Goal: Transaction & Acquisition: Book appointment/travel/reservation

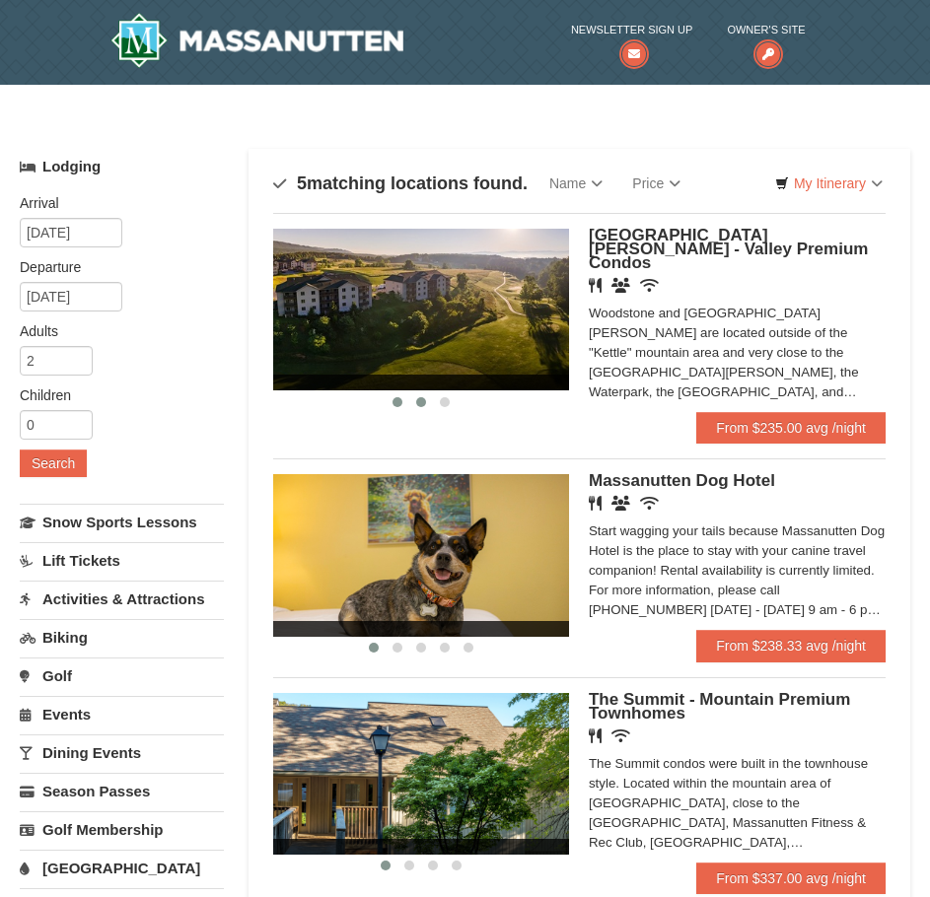
click at [423, 401] on span at bounding box center [421, 402] width 10 height 10
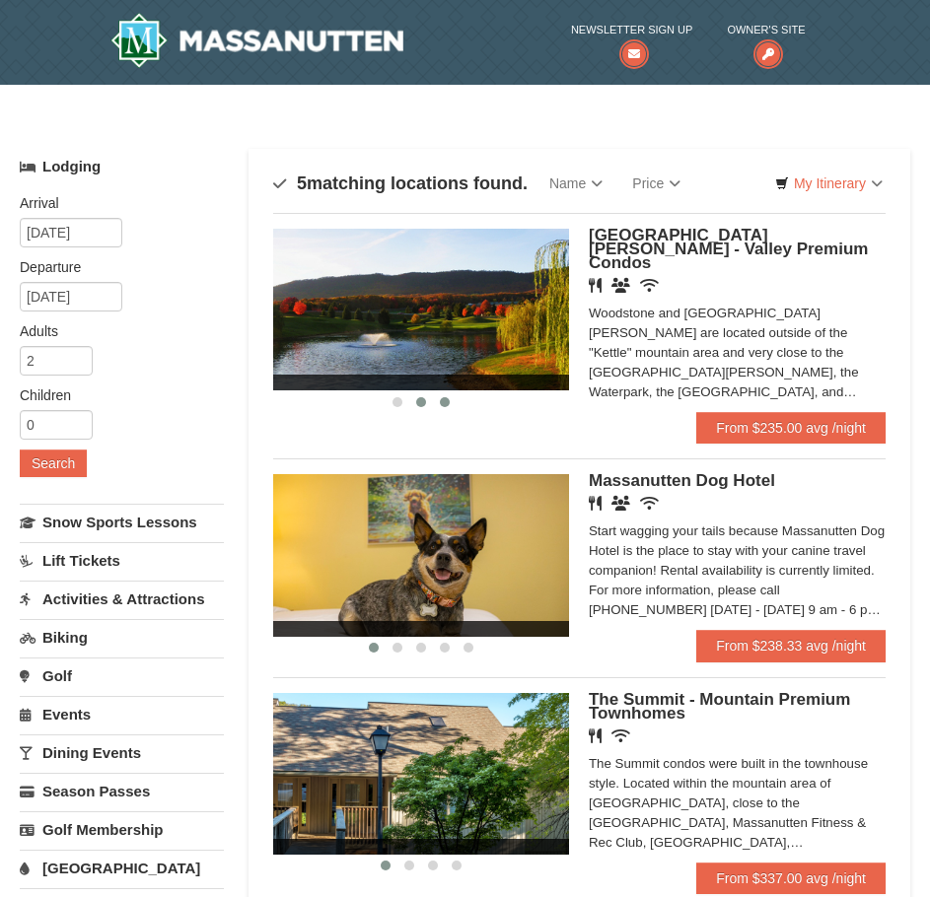
click at [438, 395] on button at bounding box center [445, 402] width 24 height 20
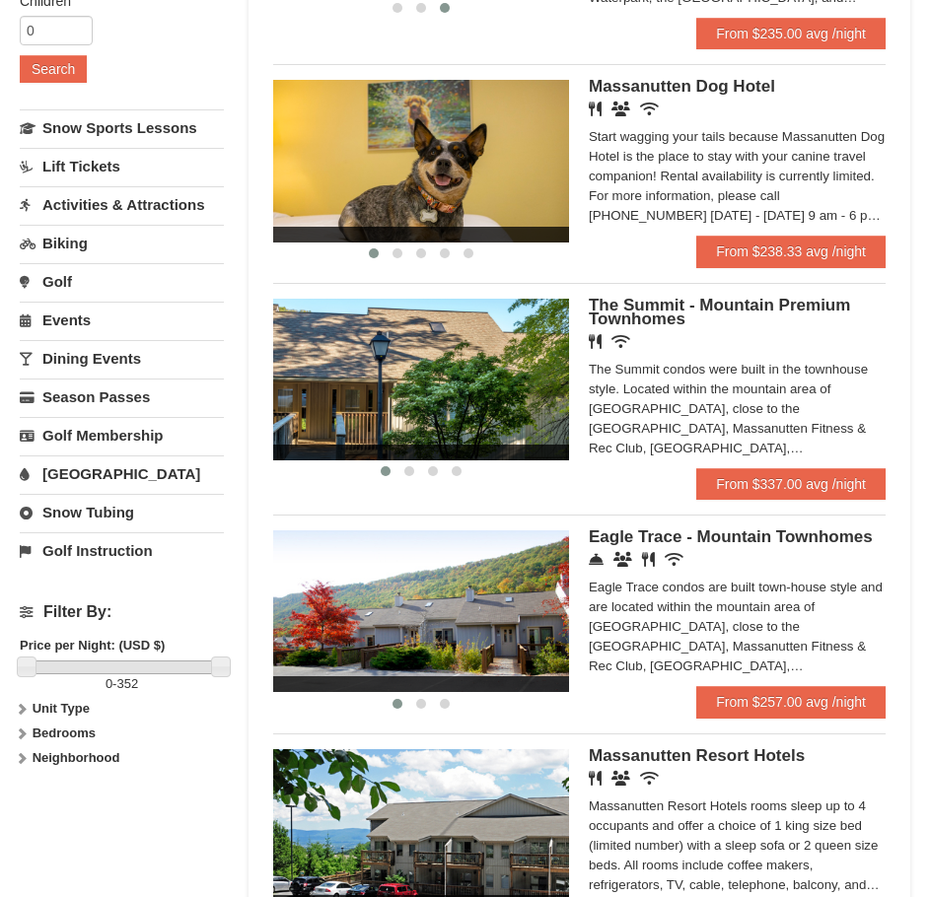
scroll to position [296, 0]
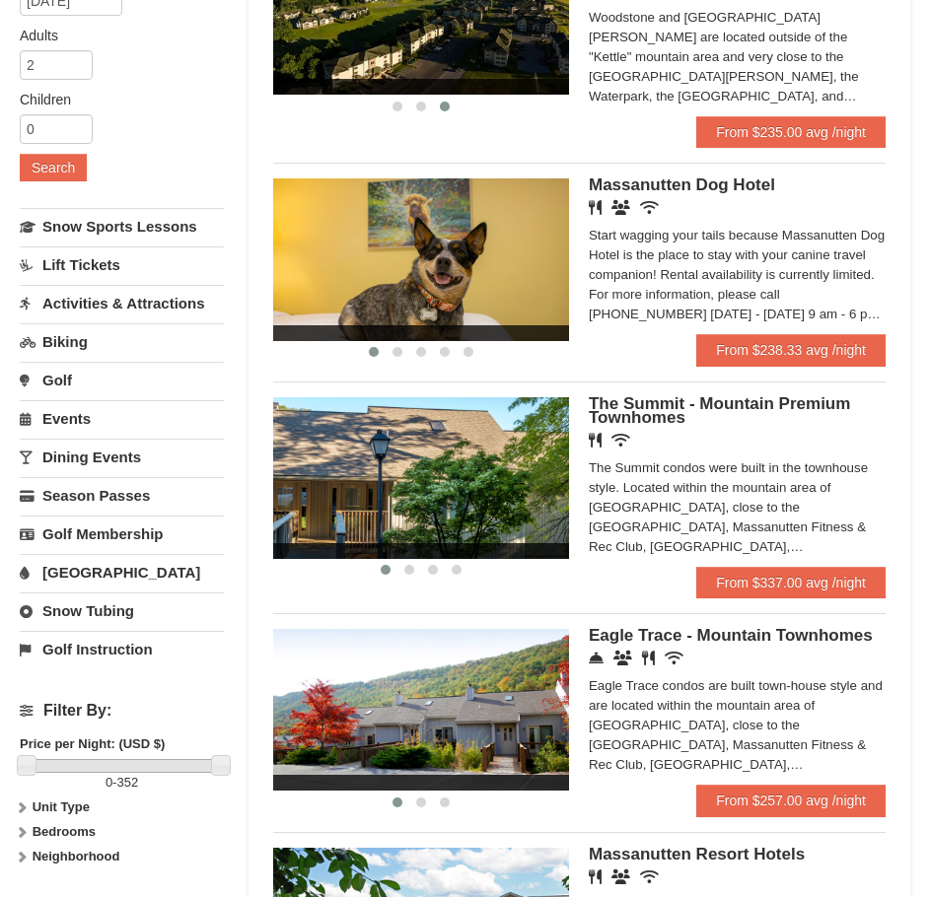
click at [377, 468] on img at bounding box center [421, 478] width 296 height 162
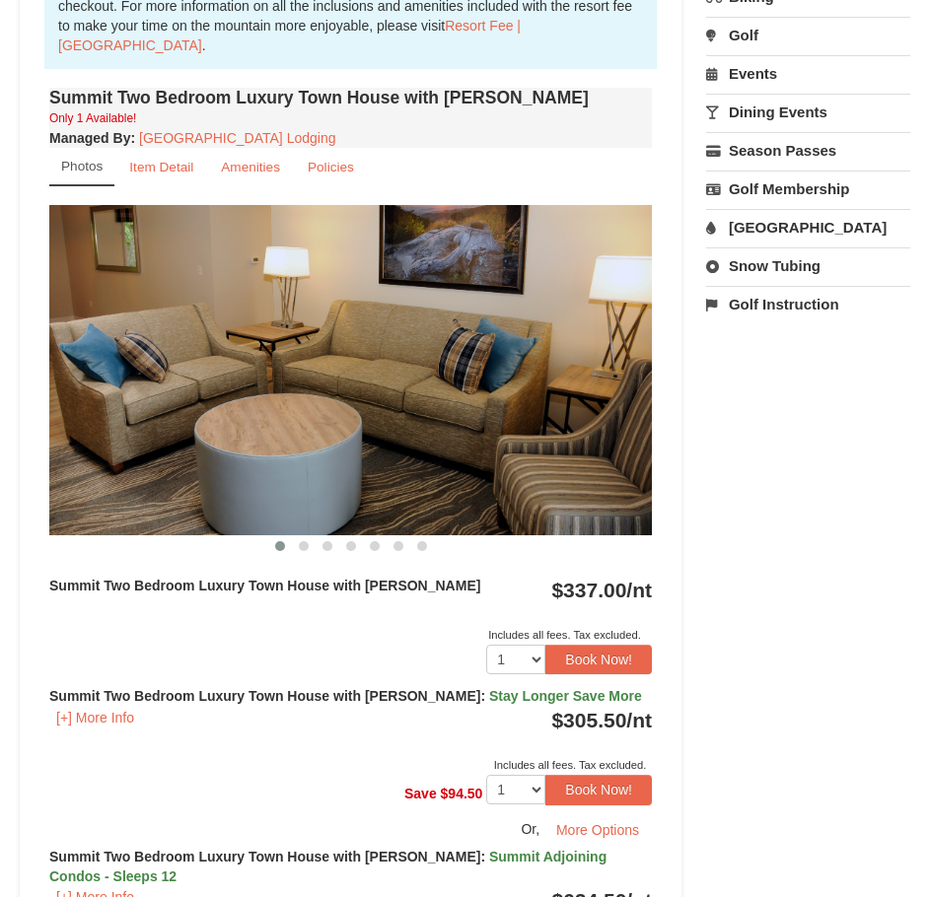
scroll to position [690, 0]
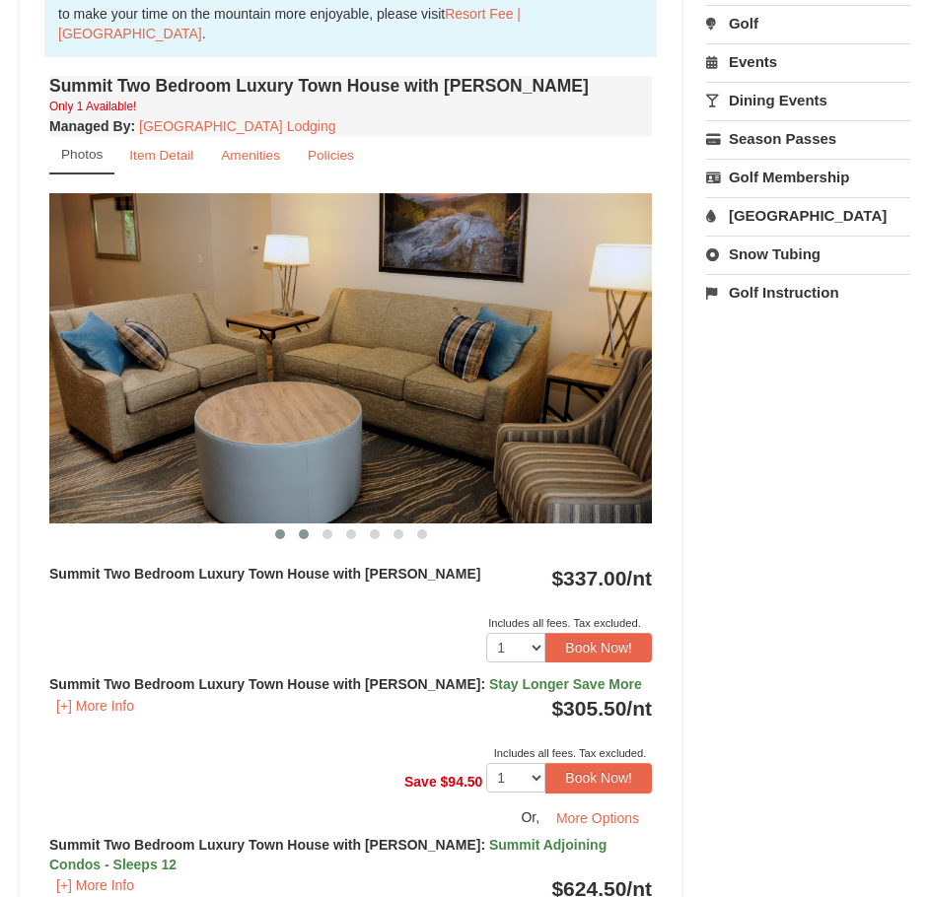
click at [300, 533] on span at bounding box center [304, 534] width 10 height 10
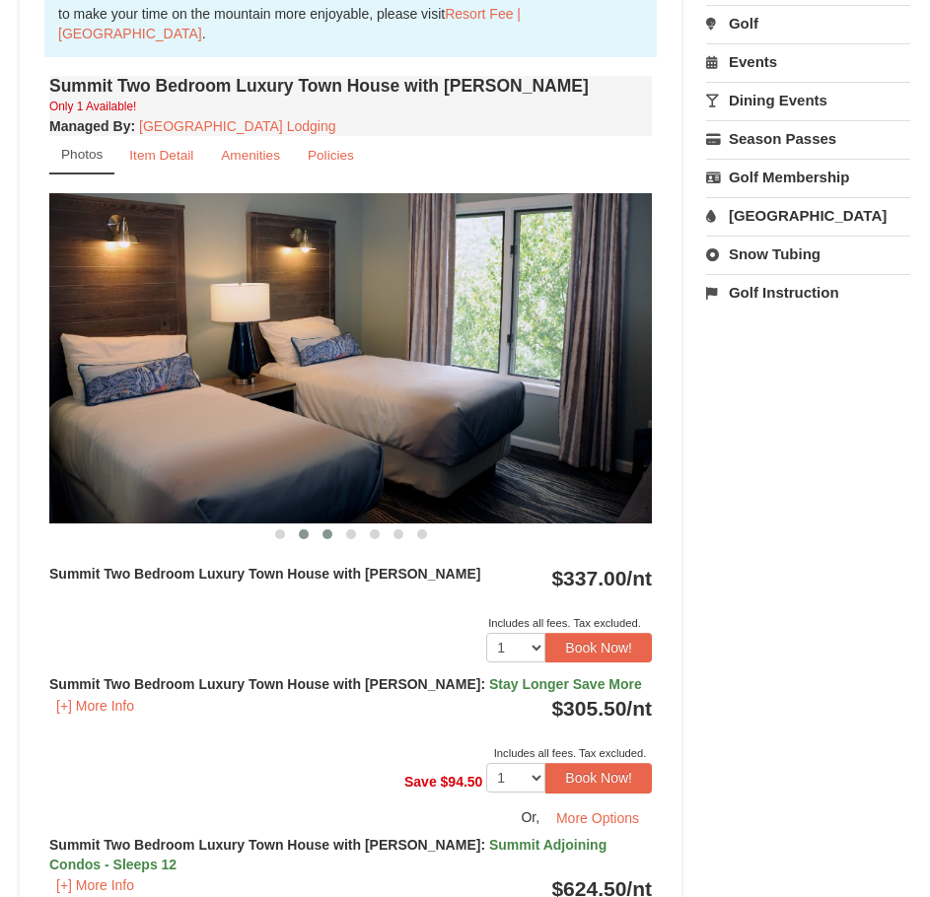
click at [323, 533] on span at bounding box center [327, 534] width 10 height 10
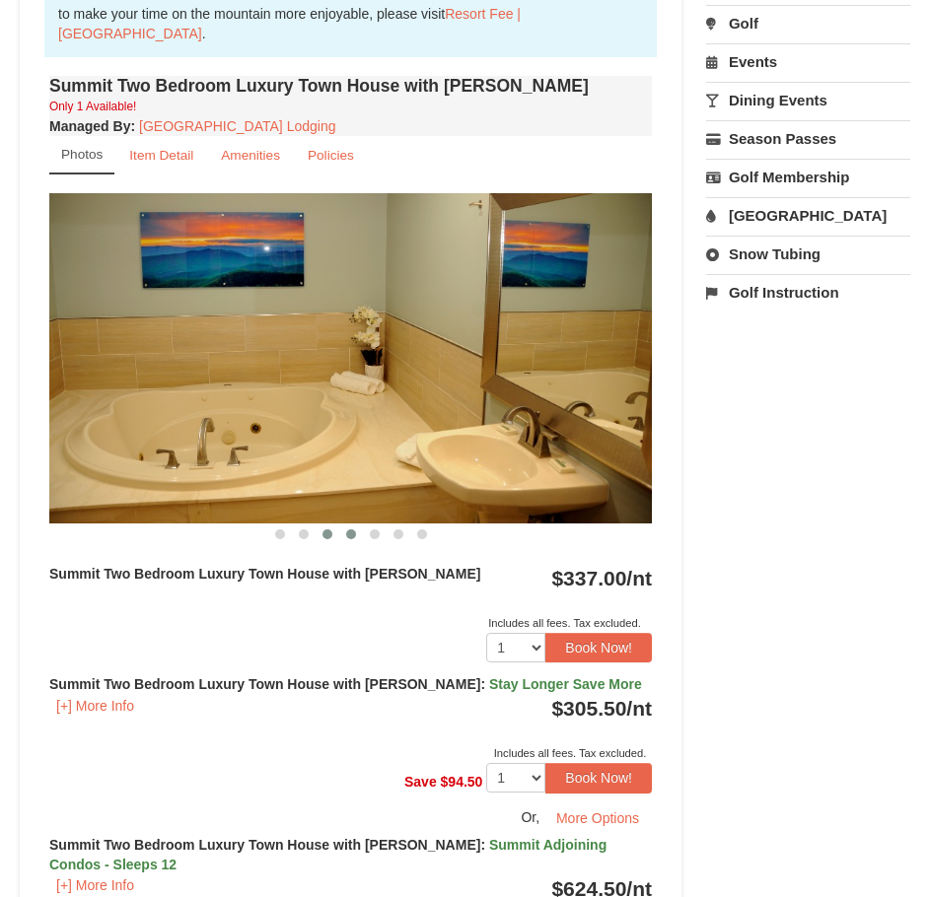
click at [350, 532] on span at bounding box center [351, 534] width 10 height 10
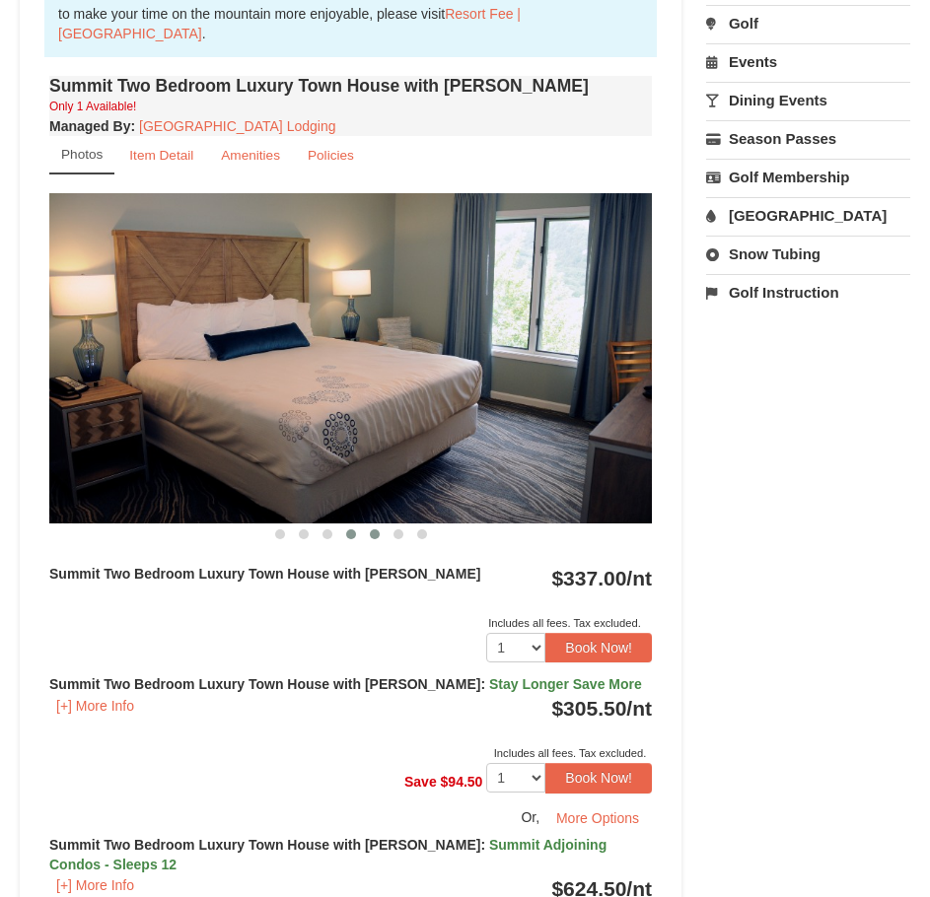
click at [369, 534] on button at bounding box center [375, 534] width 24 height 20
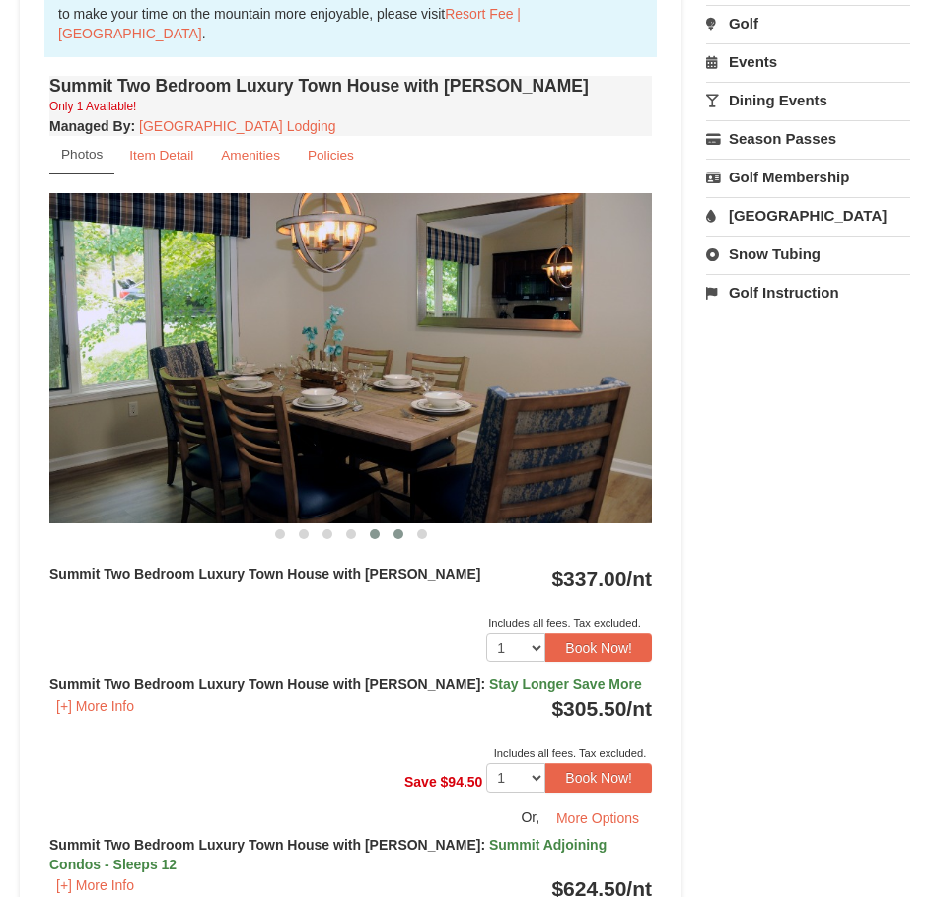
click at [393, 534] on span at bounding box center [398, 534] width 10 height 10
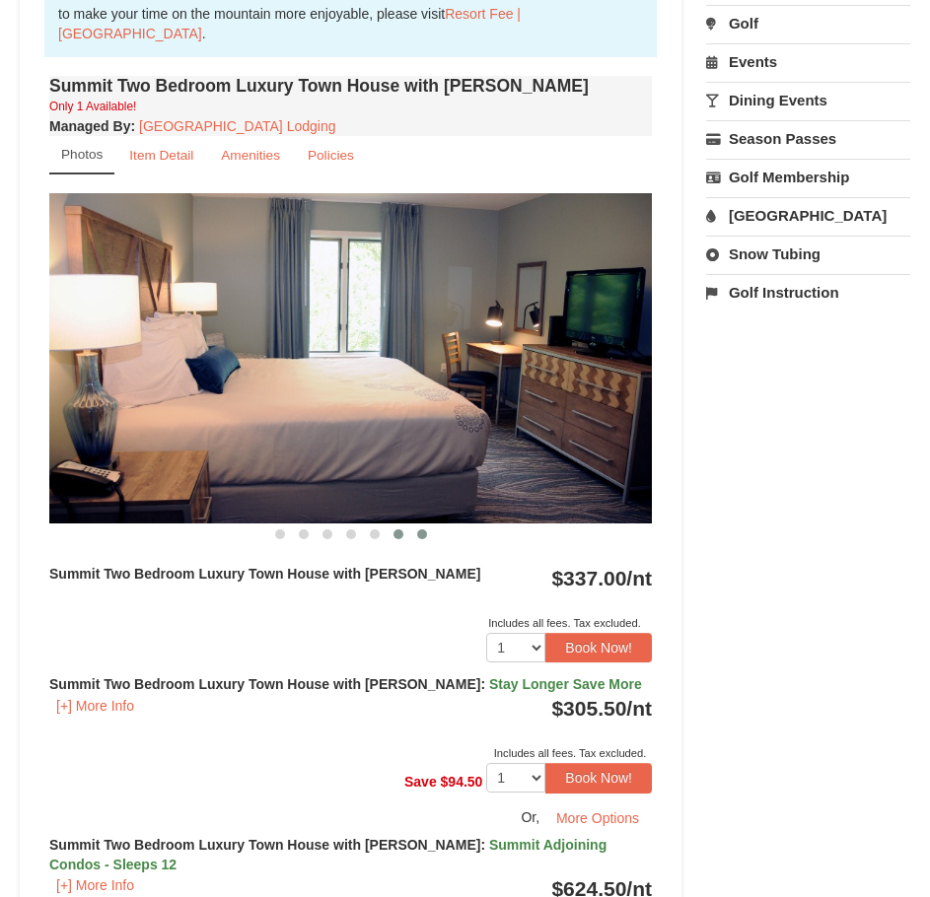
click at [413, 537] on button at bounding box center [422, 534] width 24 height 20
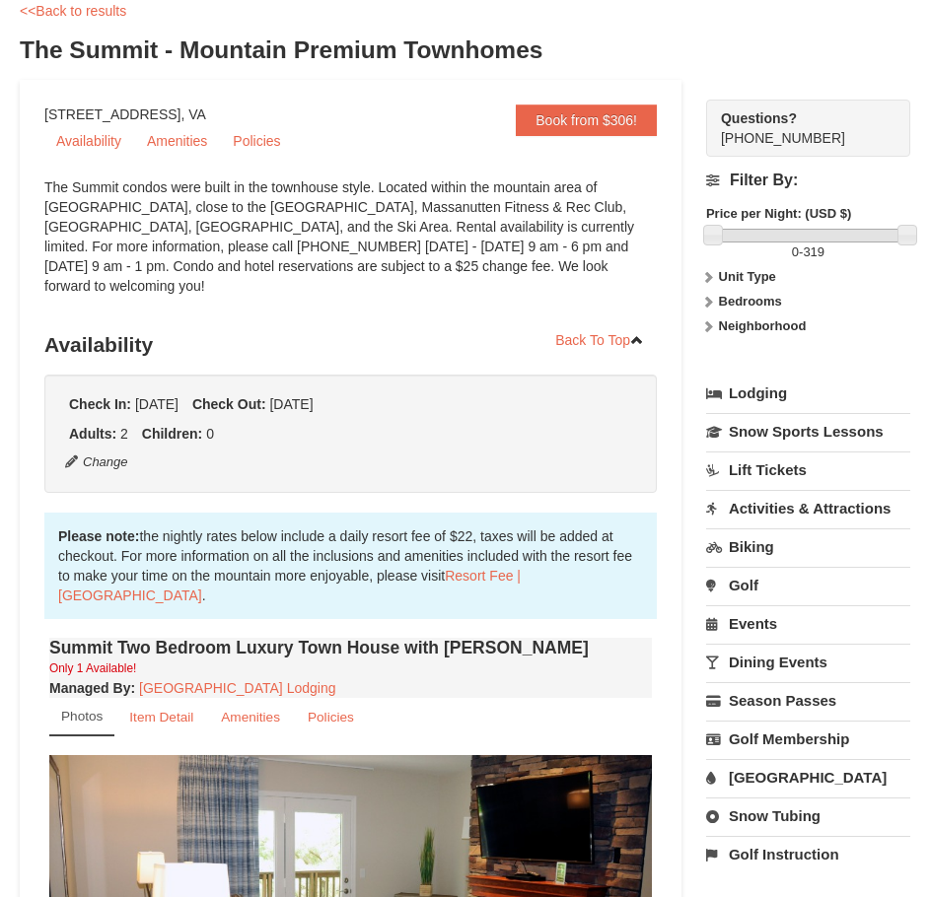
scroll to position [0, 0]
